Goal: Task Accomplishment & Management: Complete application form

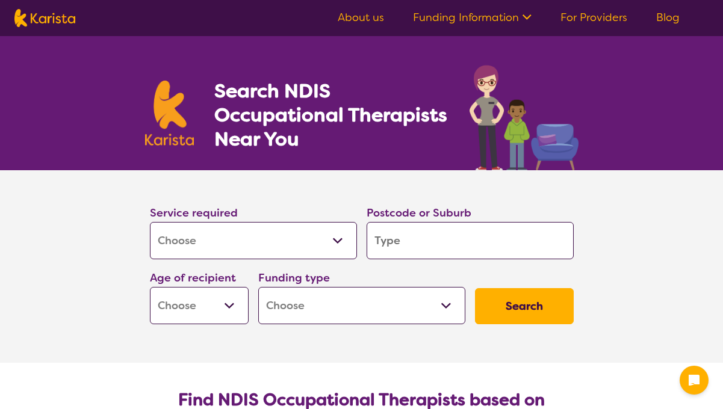
select select "[MEDICAL_DATA]"
click at [454, 247] on input "search" at bounding box center [469, 240] width 207 height 37
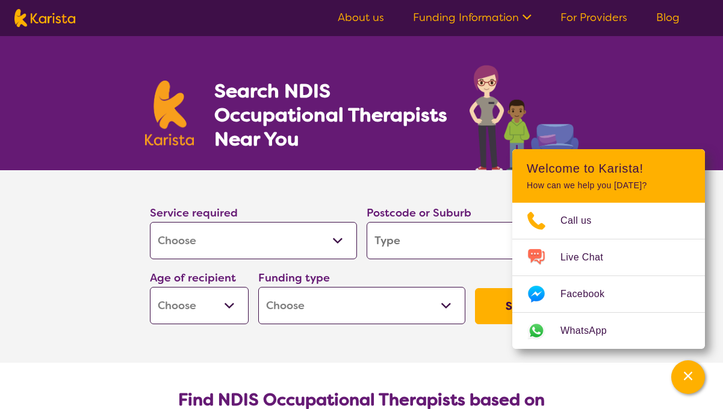
type input "2"
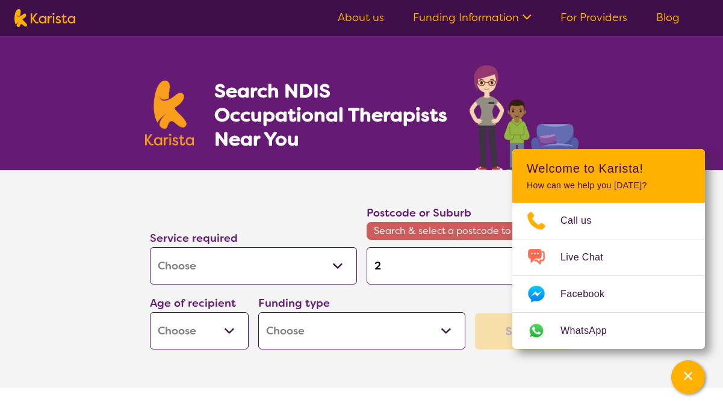
type input "23"
click at [429, 262] on input "23" at bounding box center [469, 265] width 207 height 37
type input "232"
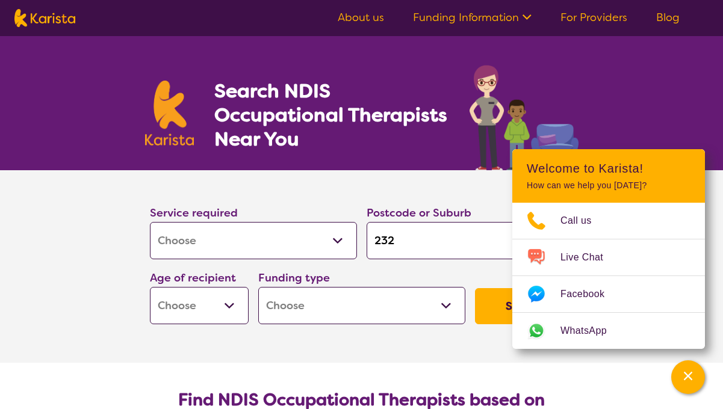
type input "2324"
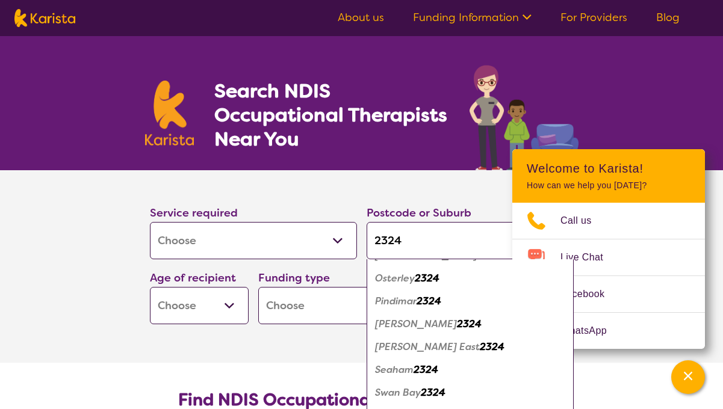
scroll to position [316, 0]
type input "2324"
click at [401, 327] on em "[PERSON_NAME]" at bounding box center [416, 324] width 82 height 13
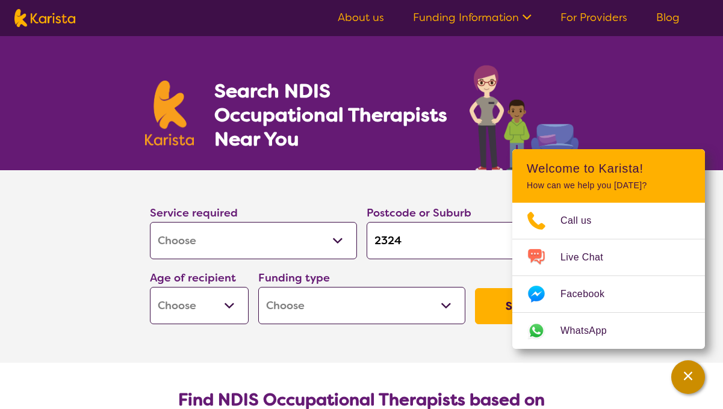
click at [693, 374] on icon "Channel Menu" at bounding box center [688, 376] width 12 height 12
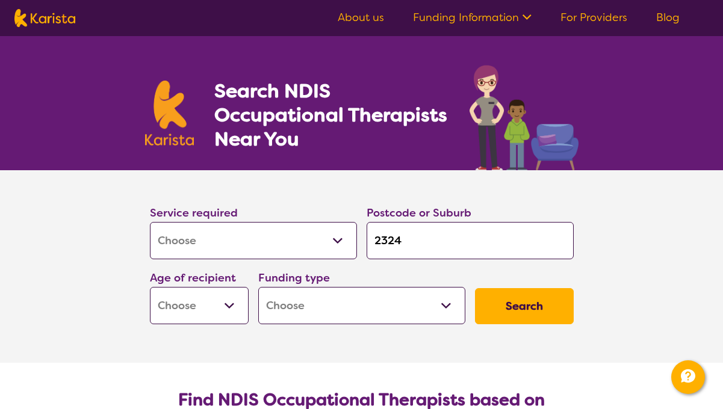
select select "CH"
select select "AS"
select select "NDIS"
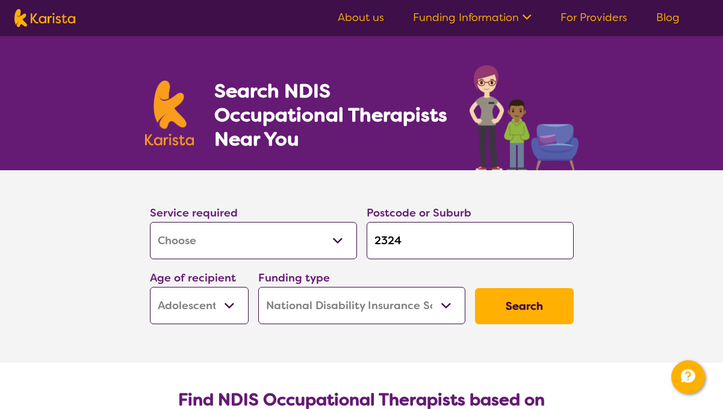
select select "NDIS"
click at [533, 308] on button "Search" at bounding box center [524, 306] width 99 height 36
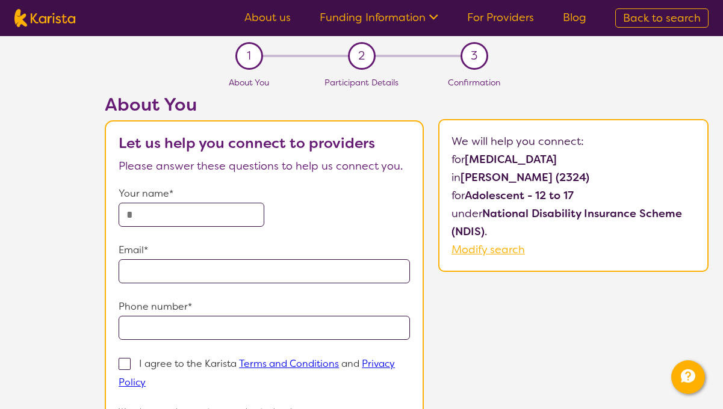
click at [489, 253] on span "Modify search" at bounding box center [487, 249] width 73 height 14
select select "[MEDICAL_DATA]"
select select "AS"
select select "NDIS"
select select "[MEDICAL_DATA]"
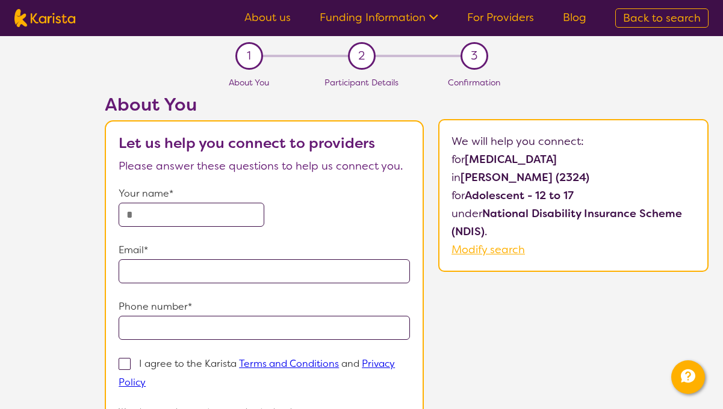
select select "AS"
select select "NDIS"
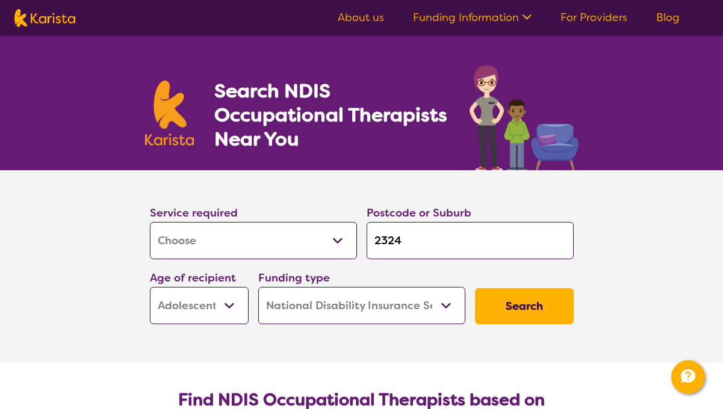
select select "CH"
click at [493, 313] on button "Search" at bounding box center [524, 306] width 99 height 36
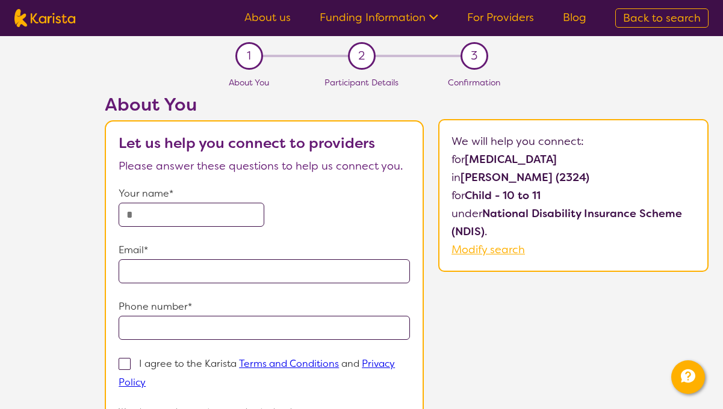
scroll to position [-1, 0]
select select "[MEDICAL_DATA]"
select select "CH"
select select "NDIS"
select select "[MEDICAL_DATA]"
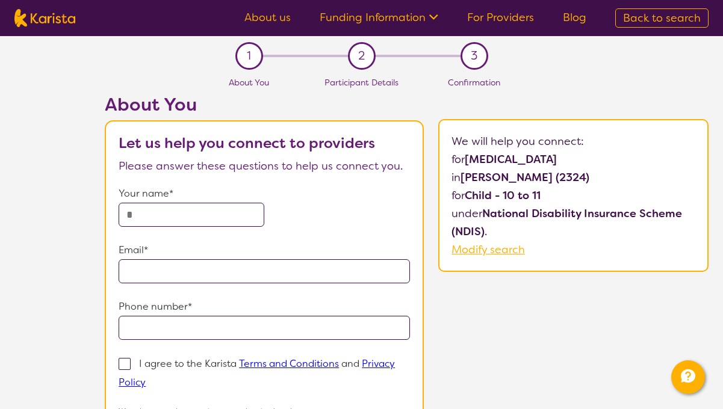
select select "CH"
select select "NDIS"
select select "[MEDICAL_DATA]"
select select "CH"
select select "NDIS"
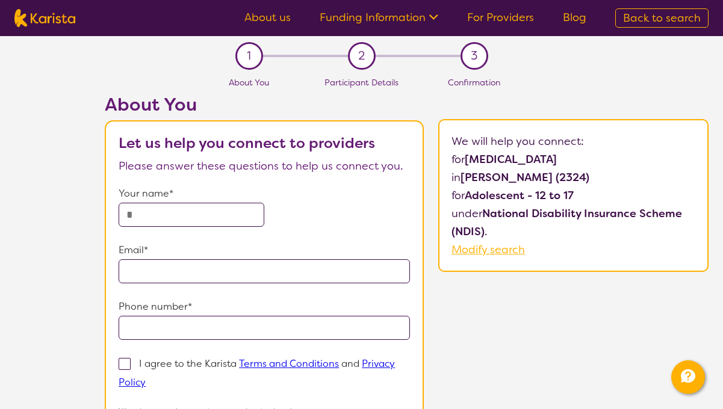
select select "[MEDICAL_DATA]"
select select "CH"
select select "NDIS"
